Goal: Submit feedback/report problem

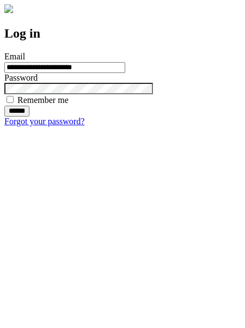
type input "**********"
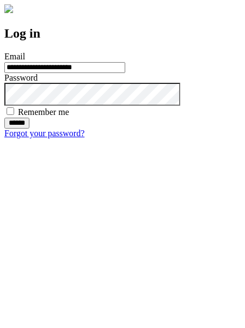
click at [29, 128] on input "******" at bounding box center [16, 123] width 25 height 11
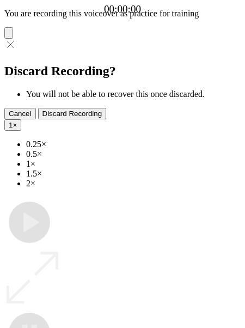
type input "**********"
